Goal: Information Seeking & Learning: Learn about a topic

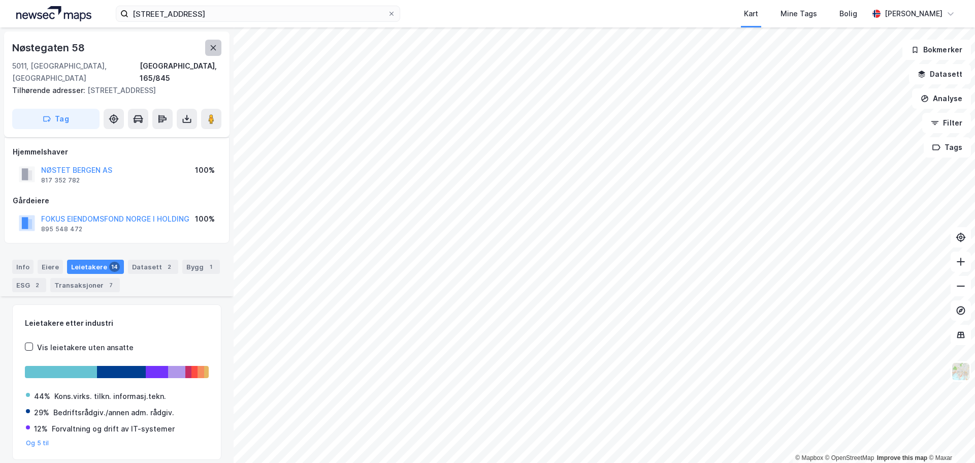
scroll to position [288, 0]
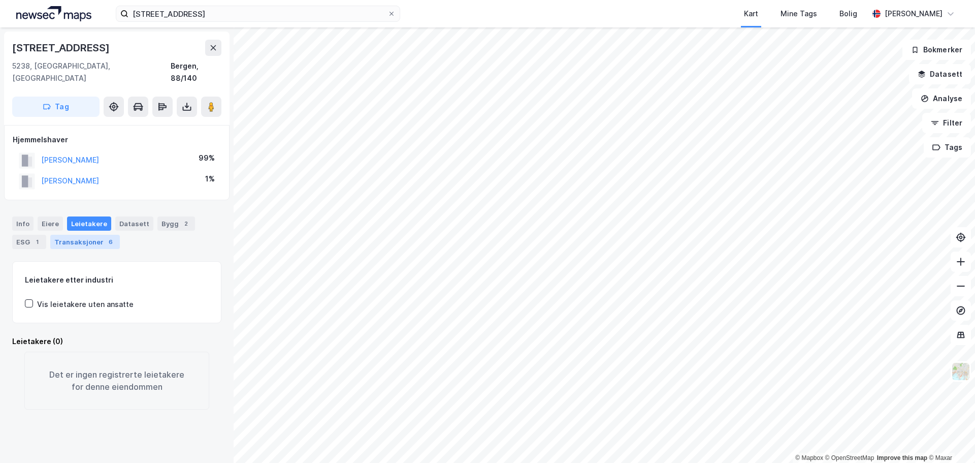
click at [82, 235] on div "Transaksjoner 6" at bounding box center [85, 242] width 70 height 14
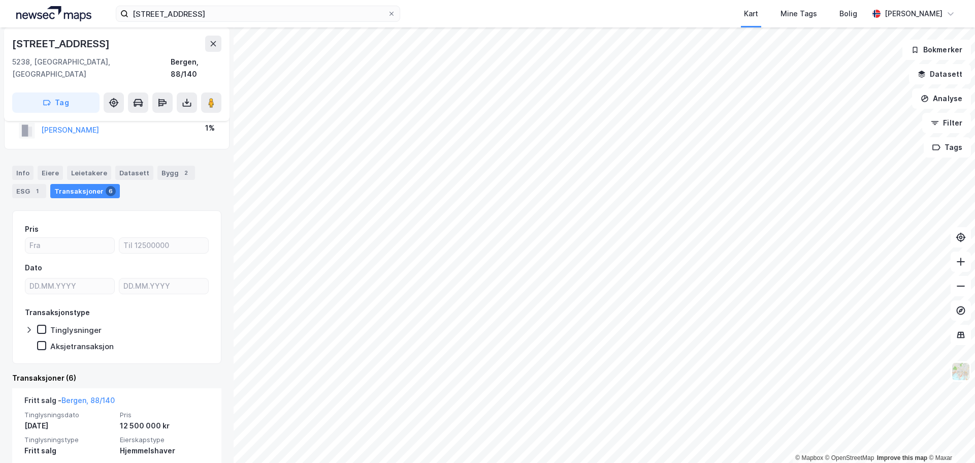
scroll to position [102, 0]
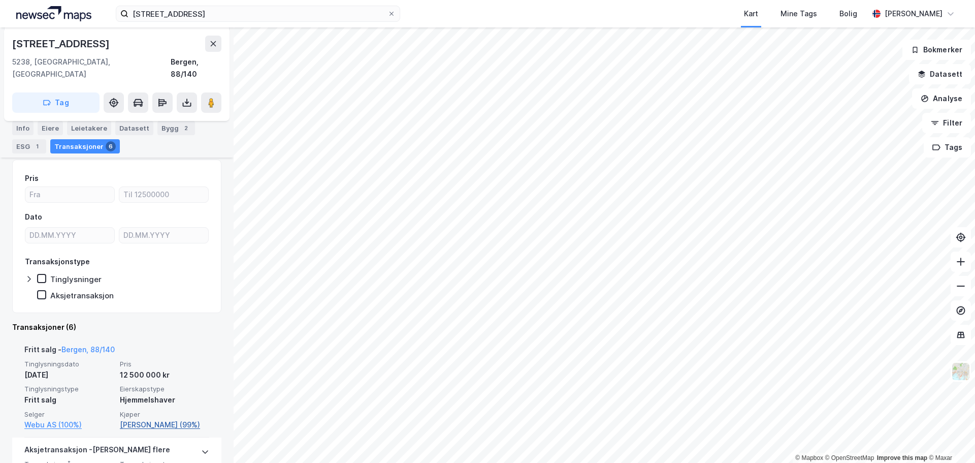
click at [165, 419] on link "[PERSON_NAME] (99%)" at bounding box center [164, 425] width 89 height 12
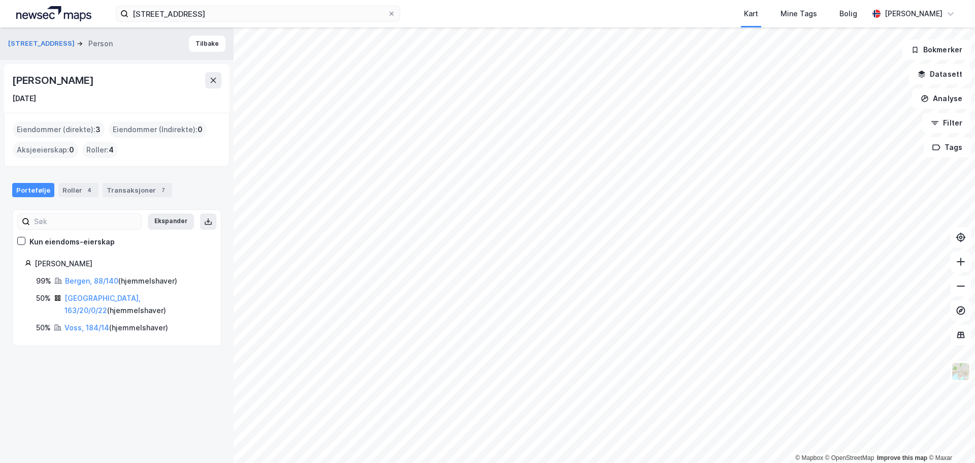
drag, startPoint x: 120, startPoint y: 76, endPoint x: 15, endPoint y: 79, distance: 105.2
click at [15, 79] on div "[PERSON_NAME]" at bounding box center [53, 80] width 83 height 16
copy div "[PERSON_NAME]"
click at [94, 299] on link "[GEOGRAPHIC_DATA], 163/20/0/22" at bounding box center [103, 304] width 76 height 21
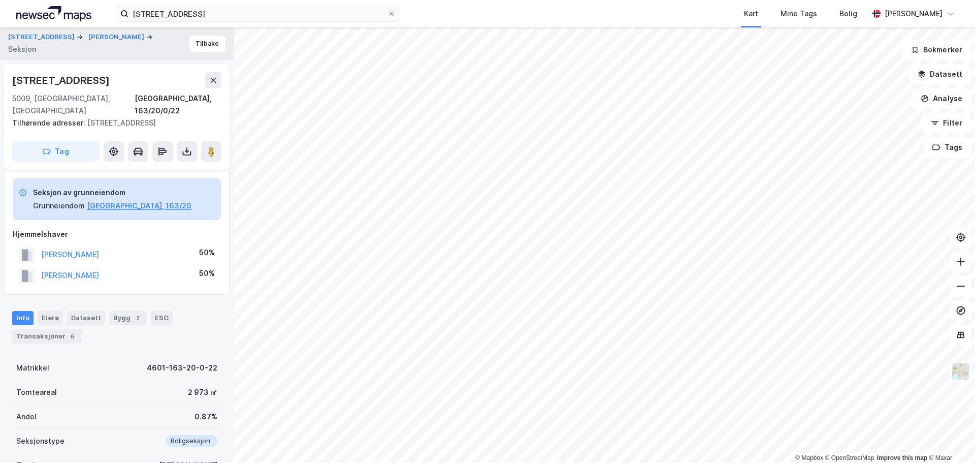
scroll to position [102, 0]
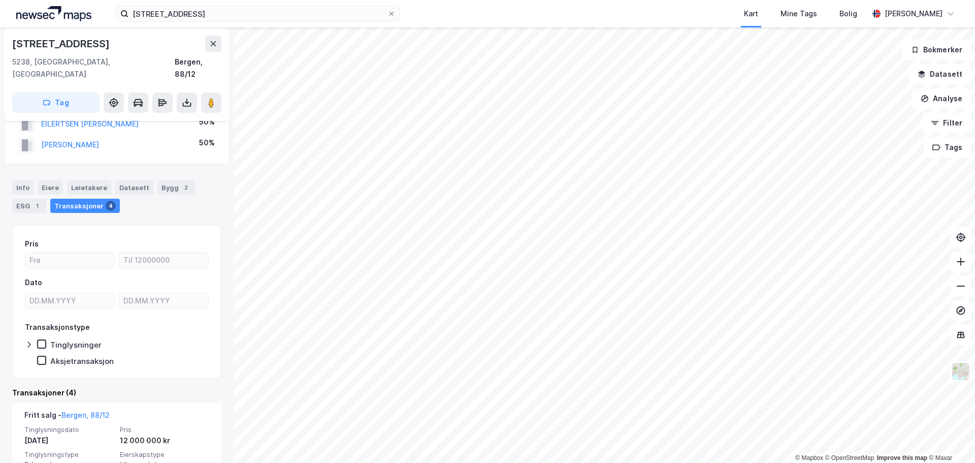
scroll to position [51, 0]
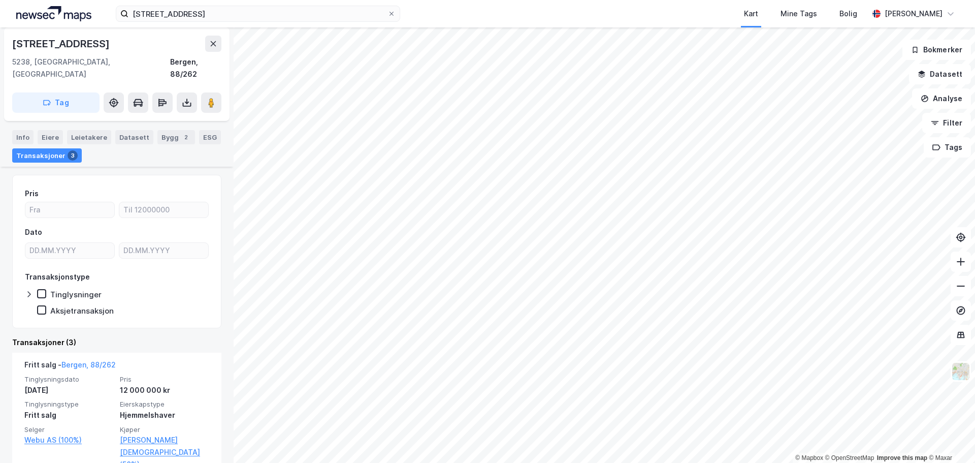
scroll to position [102, 0]
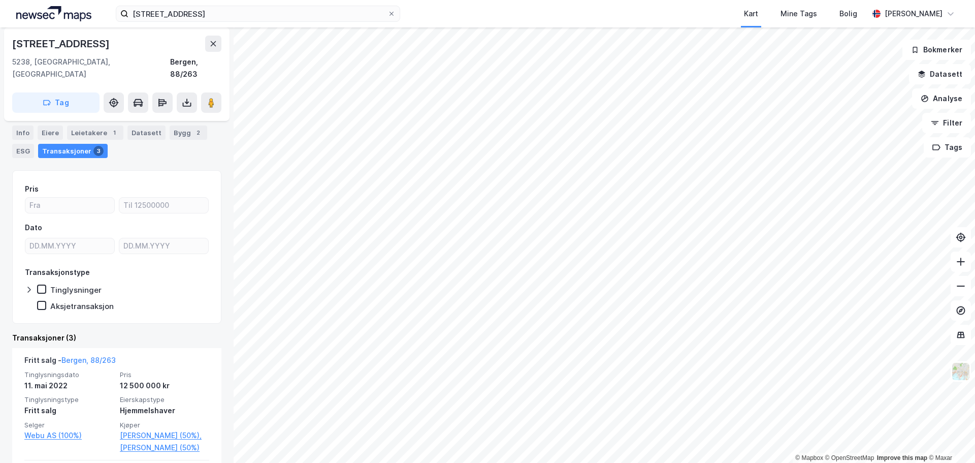
scroll to position [102, 0]
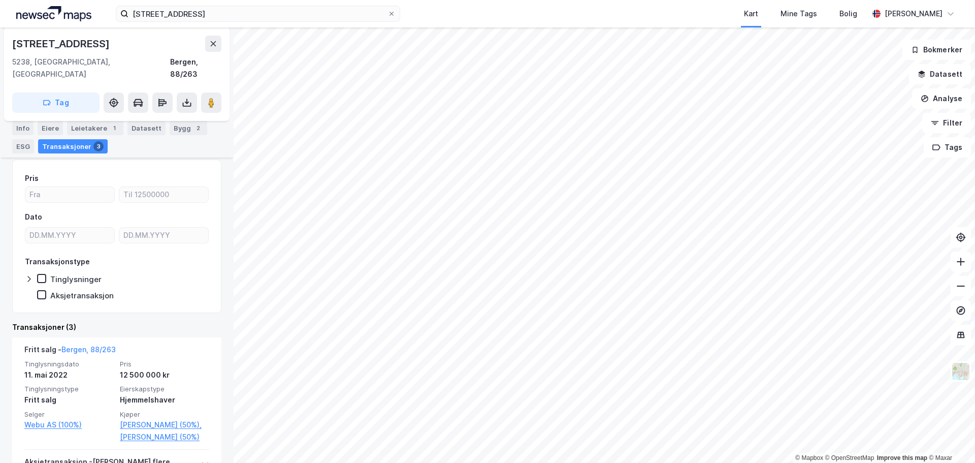
click at [46, 14] on img at bounding box center [53, 13] width 75 height 15
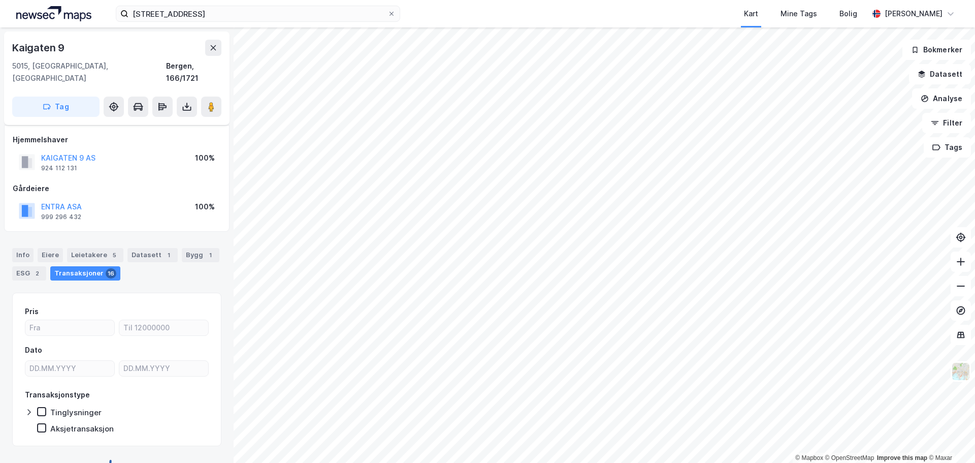
scroll to position [8, 0]
